Goal: Navigation & Orientation: Understand site structure

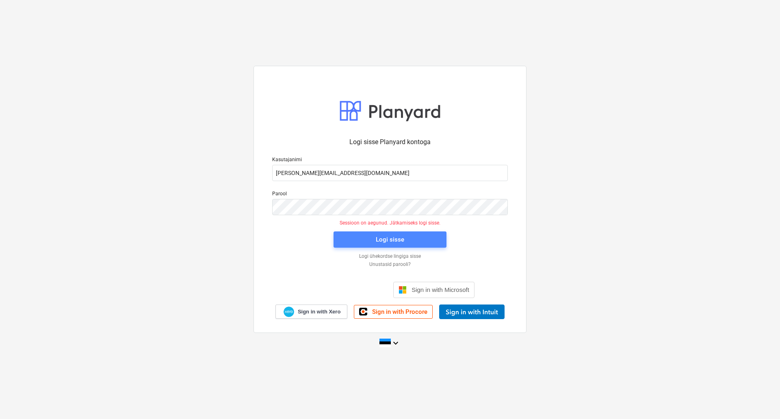
click at [373, 243] on span "Logi sisse" at bounding box center [389, 239] width 93 height 11
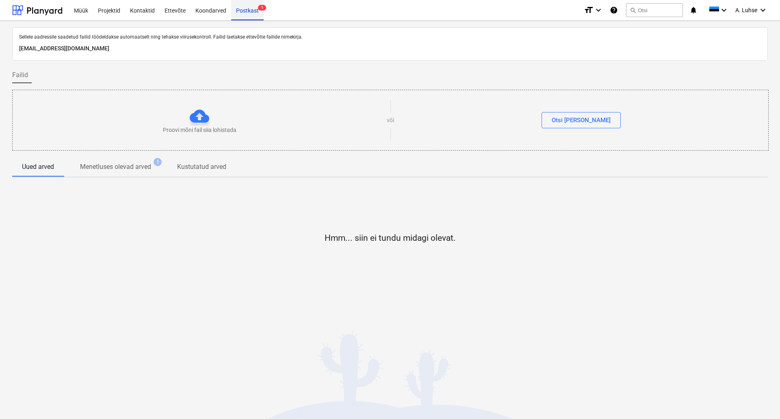
click at [236, 10] on div "Postkast 1" at bounding box center [247, 10] width 32 height 21
click at [95, 166] on p "Menetluses olevad arved" at bounding box center [115, 167] width 71 height 10
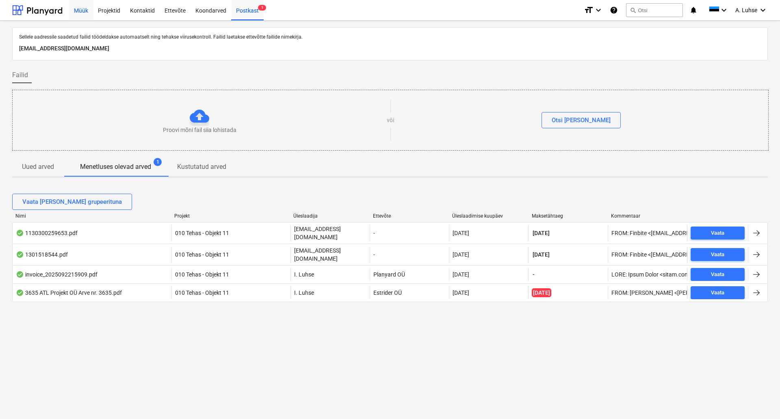
click at [77, 13] on div "Müük" at bounding box center [81, 10] width 24 height 21
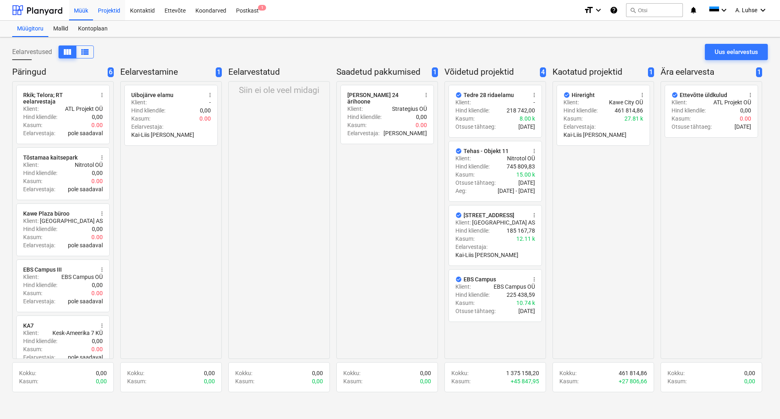
click at [102, 12] on div "Projektid" at bounding box center [109, 10] width 32 height 21
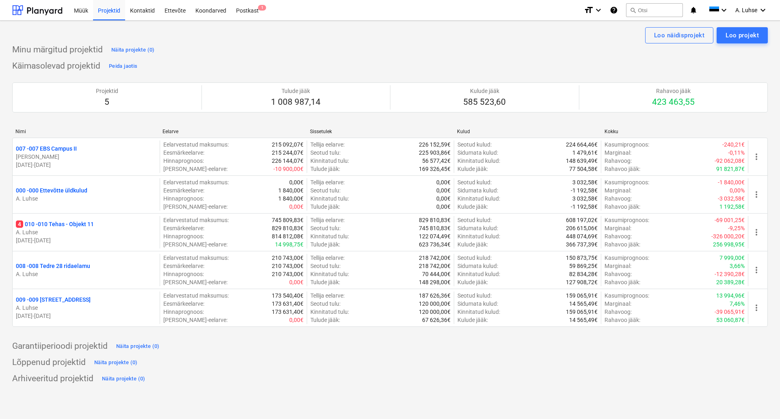
click at [431, 363] on div "Lõppenud projektid Näita projekte (0)" at bounding box center [389, 362] width 755 height 13
